Goal: Entertainment & Leisure: Consume media (video, audio)

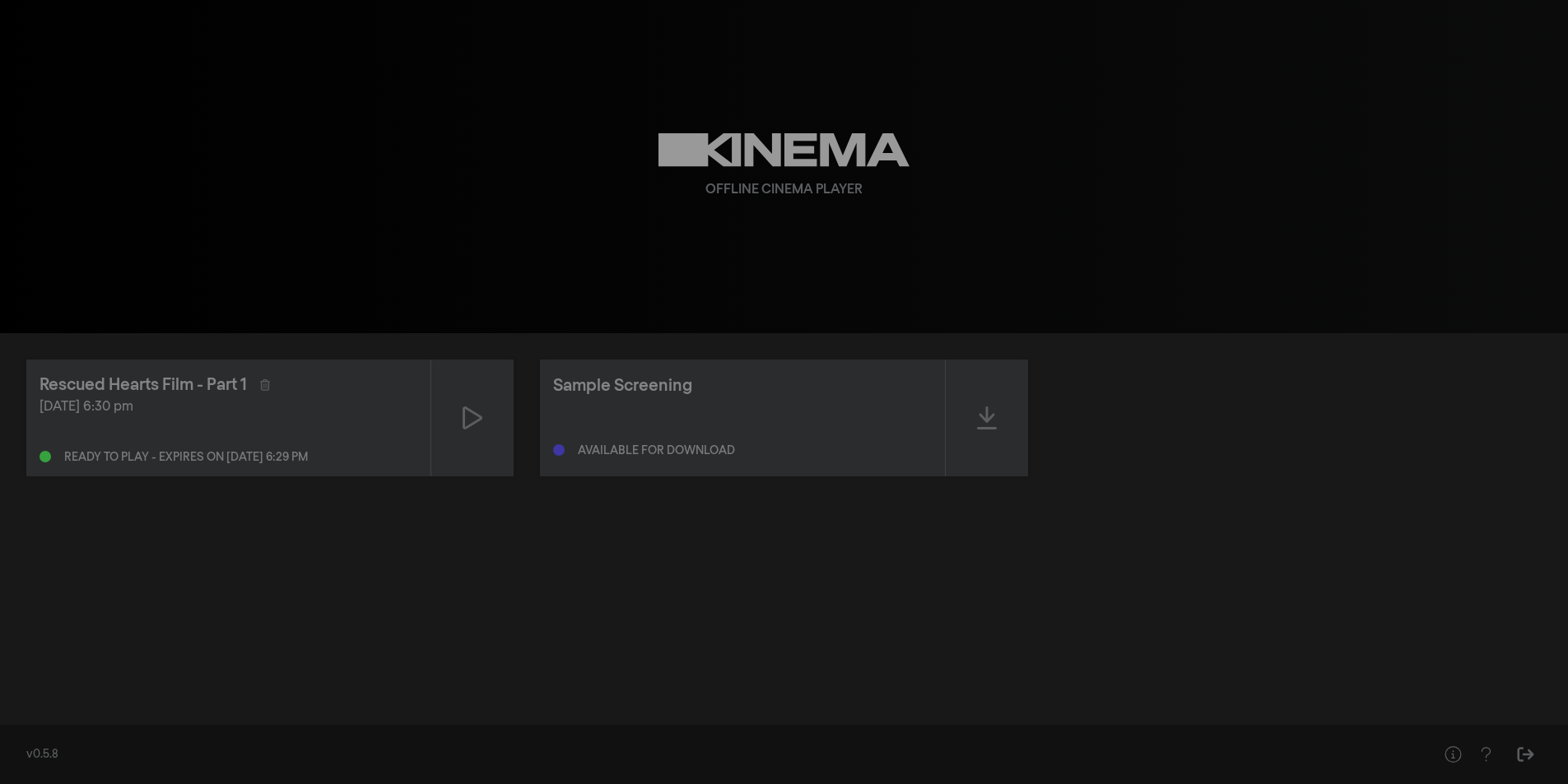
drag, startPoint x: 1037, startPoint y: 259, endPoint x: 1029, endPoint y: 272, distance: 15.3
click at [1037, 259] on div "Offline Cinema Player" at bounding box center [784, 167] width 593 height 334
click at [1015, 420] on div at bounding box center [987, 417] width 82 height 117
click at [1002, 421] on div at bounding box center [987, 417] width 82 height 117
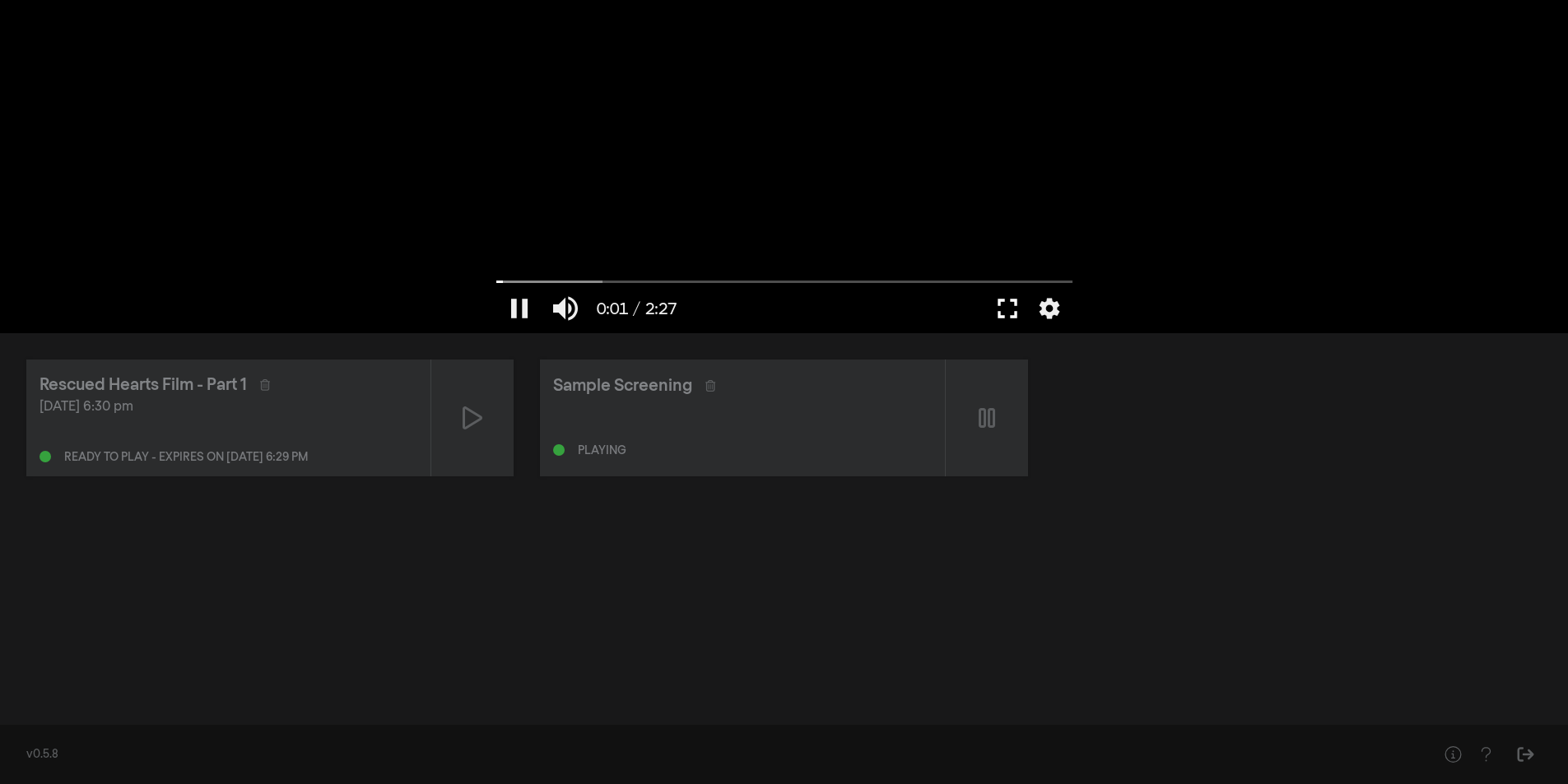
click at [1005, 298] on button "fullscreen" at bounding box center [1007, 308] width 46 height 49
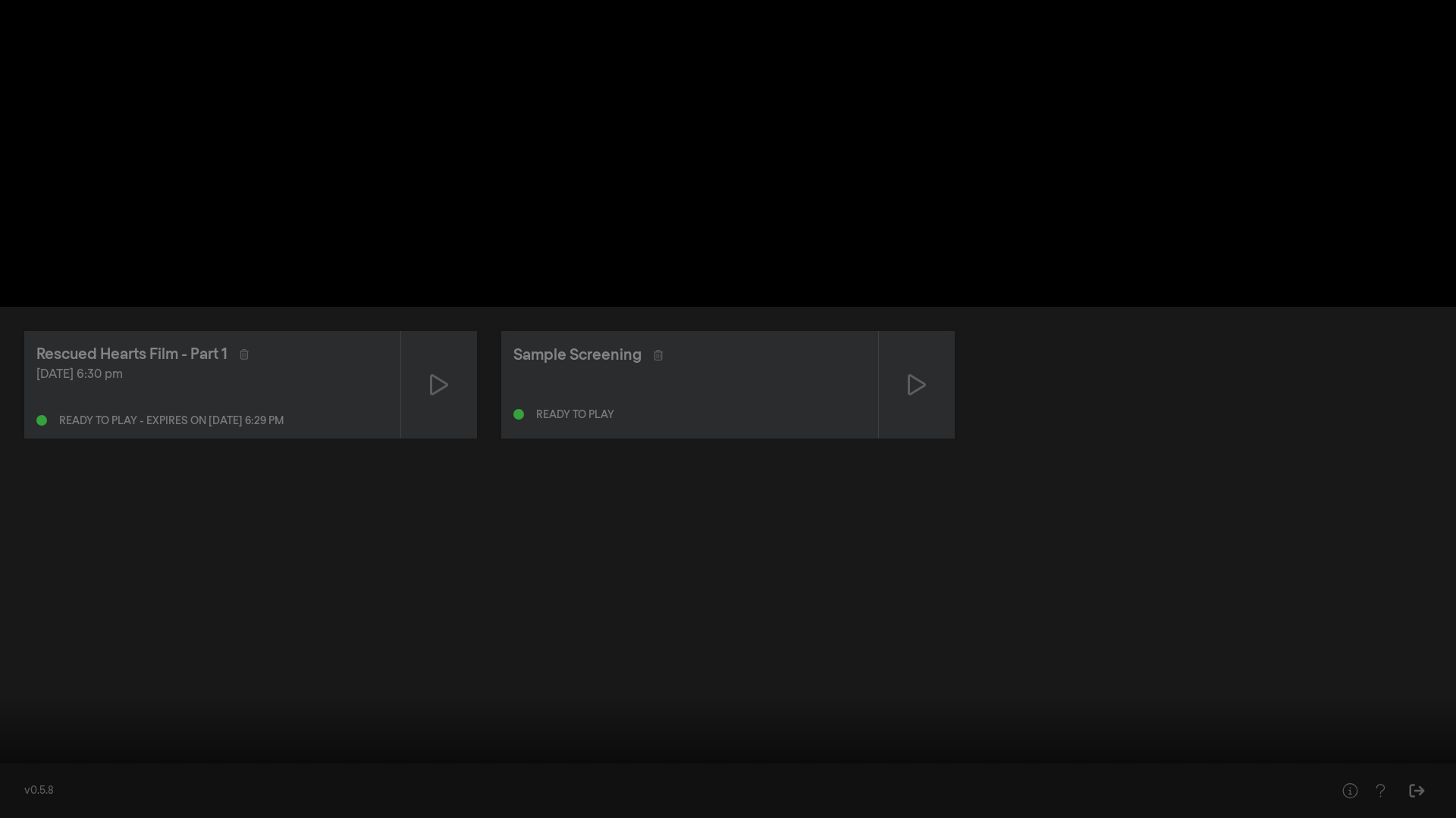
click at [344, 721] on input "Seek" at bounding box center [727, 771] width 1441 height 9
click at [542, 721] on input "Seek" at bounding box center [727, 771] width 1441 height 9
click at [842, 721] on input "Seek" at bounding box center [727, 771] width 1441 height 9
click at [1386, 89] on div at bounding box center [728, 409] width 1456 height 818
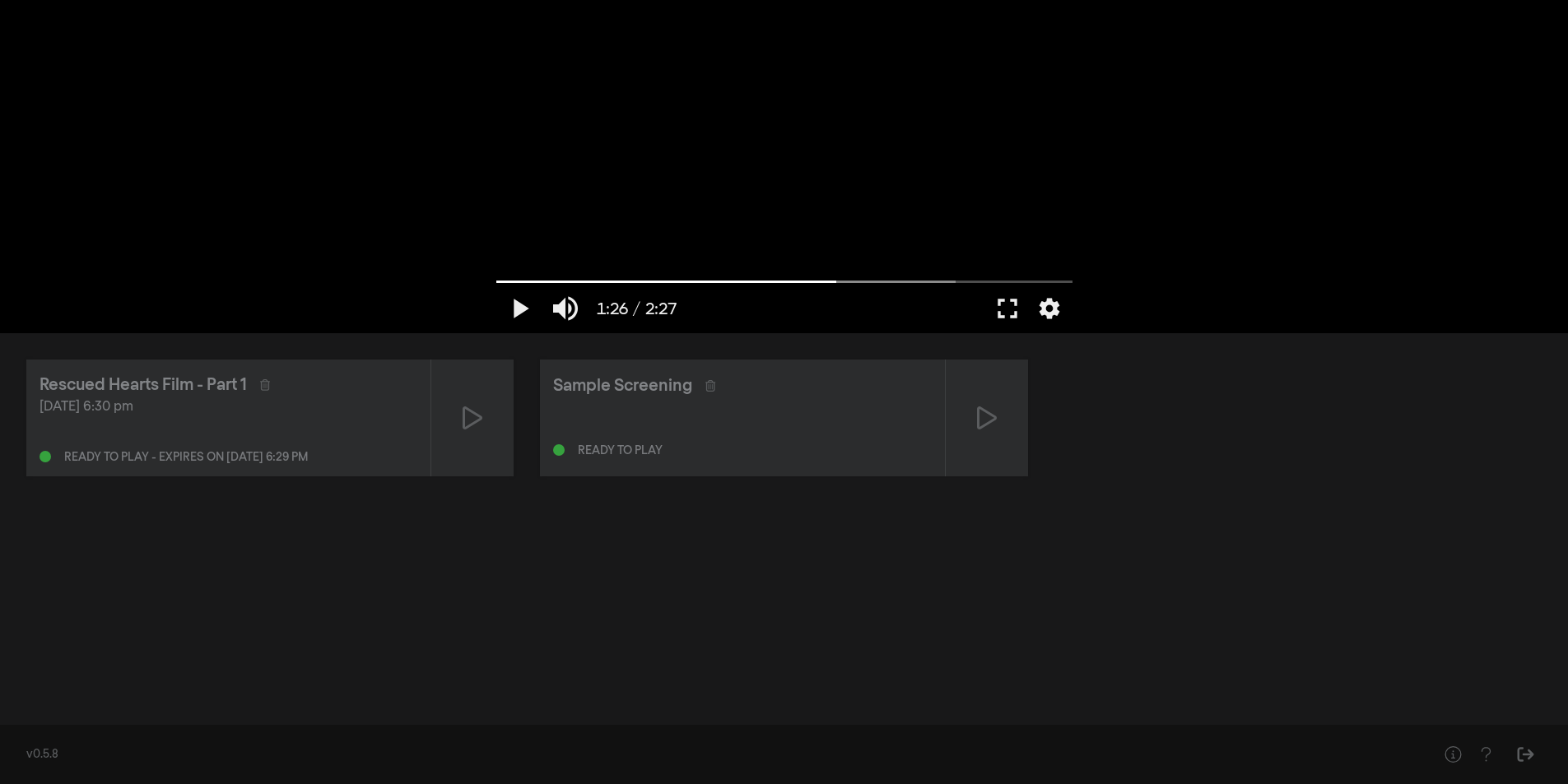
click at [372, 378] on div "Rescued Hearts Film - Part 1" at bounding box center [228, 385] width 378 height 25
click at [456, 409] on div at bounding box center [472, 417] width 82 height 117
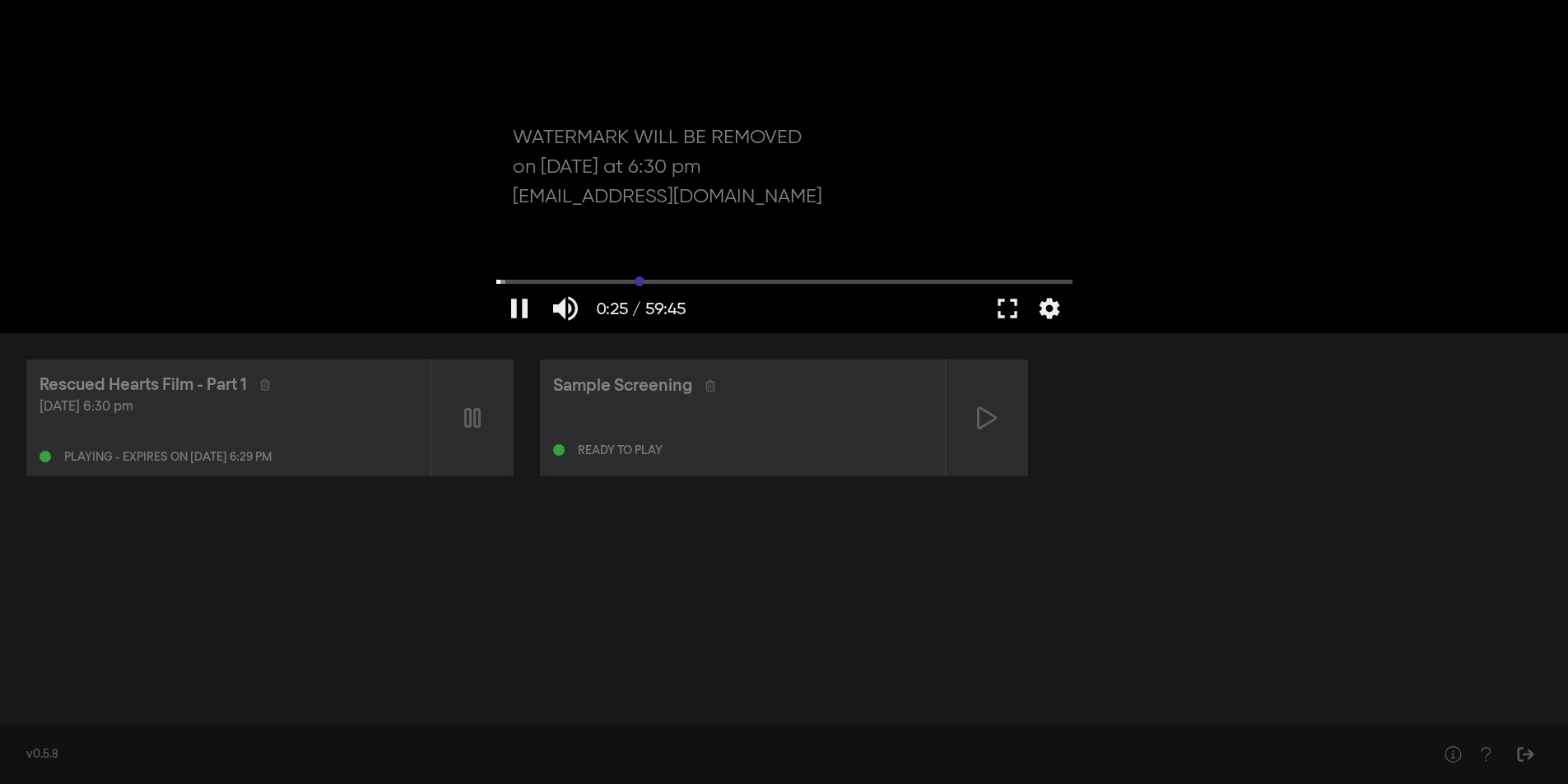
click at [639, 278] on input "Seek" at bounding box center [784, 282] width 576 height 10
click at [713, 281] on input "Seek" at bounding box center [784, 282] width 576 height 10
click at [830, 277] on input "Seek" at bounding box center [784, 282] width 576 height 10
click at [523, 301] on button "pause" at bounding box center [519, 308] width 46 height 49
type input "2083.082836"
